Goal: Manage account settings

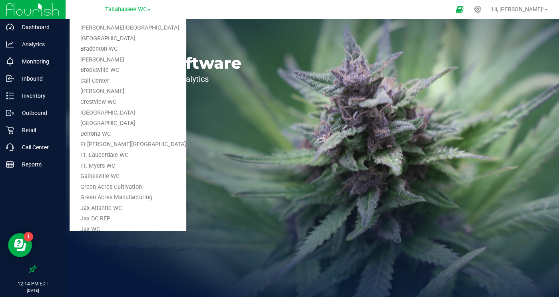
click at [230, 50] on p "Welcome to" at bounding box center [166, 47] width 152 height 8
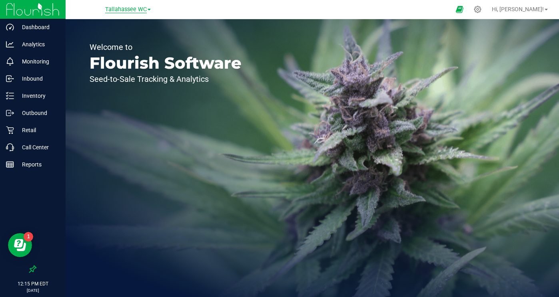
click at [115, 12] on span "Tallahassee WC" at bounding box center [126, 9] width 42 height 7
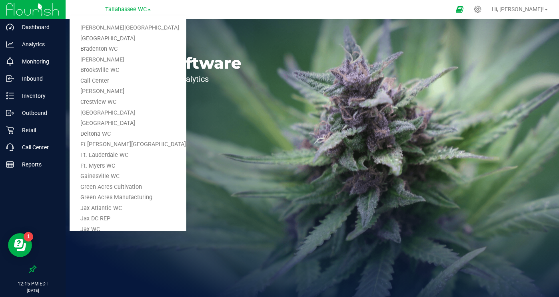
click at [108, 60] on link "[PERSON_NAME]" at bounding box center [128, 60] width 117 height 11
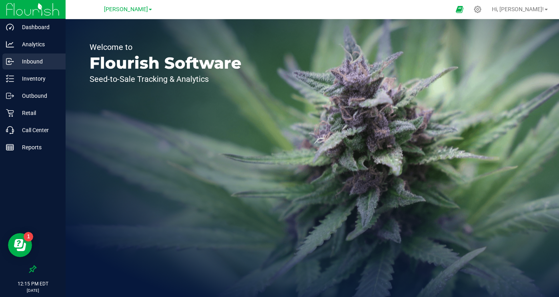
click at [34, 60] on p "Inbound" at bounding box center [38, 62] width 48 height 10
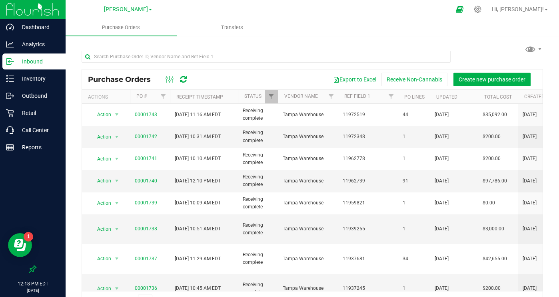
click at [120, 12] on span "[PERSON_NAME]" at bounding box center [126, 9] width 44 height 7
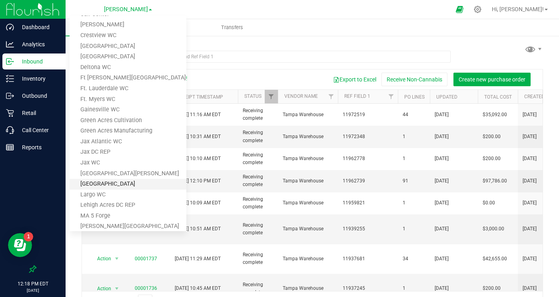
scroll to position [66, 0]
click at [108, 185] on link "[GEOGRAPHIC_DATA]" at bounding box center [128, 185] width 117 height 11
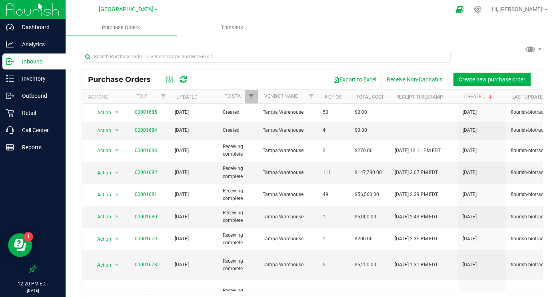
click at [135, 8] on span "[GEOGRAPHIC_DATA]" at bounding box center [126, 9] width 55 height 7
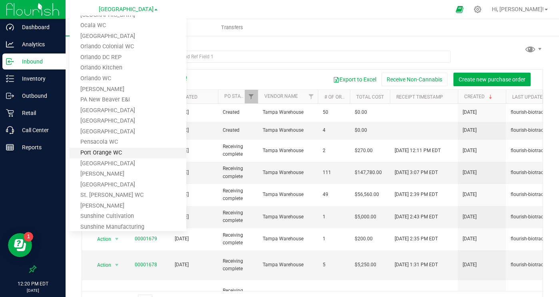
scroll to position [352, 0]
click at [118, 172] on link "[PERSON_NAME]" at bounding box center [128, 175] width 117 height 11
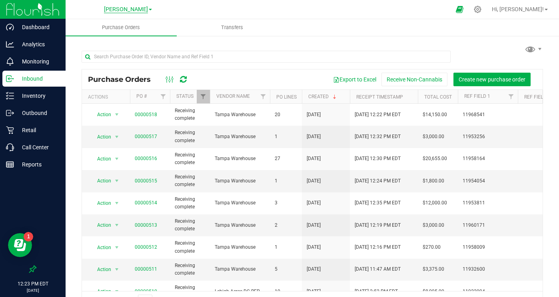
click at [123, 10] on span "[PERSON_NAME]" at bounding box center [126, 9] width 44 height 7
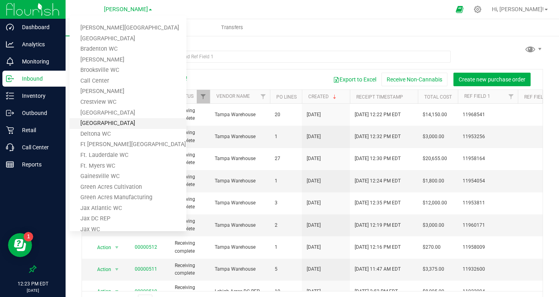
click at [117, 123] on link "[GEOGRAPHIC_DATA]" at bounding box center [128, 123] width 117 height 11
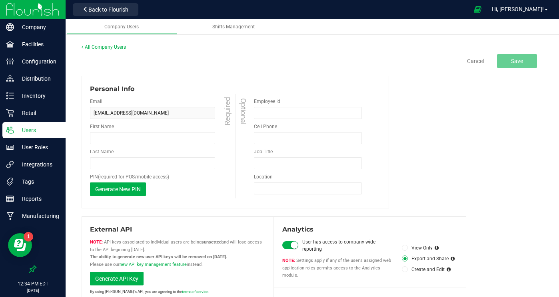
type input "[PERSON_NAME]"
type input "Thompson"
